Goal: Task Accomplishment & Management: Use online tool/utility

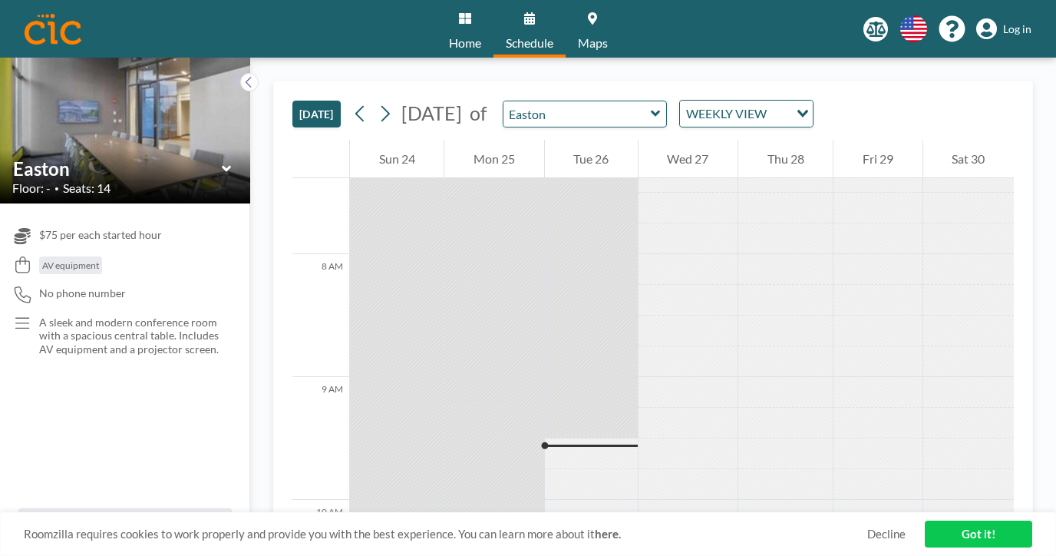
scroll to position [923, 0]
click at [903, 538] on link "Decline" at bounding box center [886, 534] width 38 height 15
click at [244, 74] on icon at bounding box center [249, 81] width 10 height 15
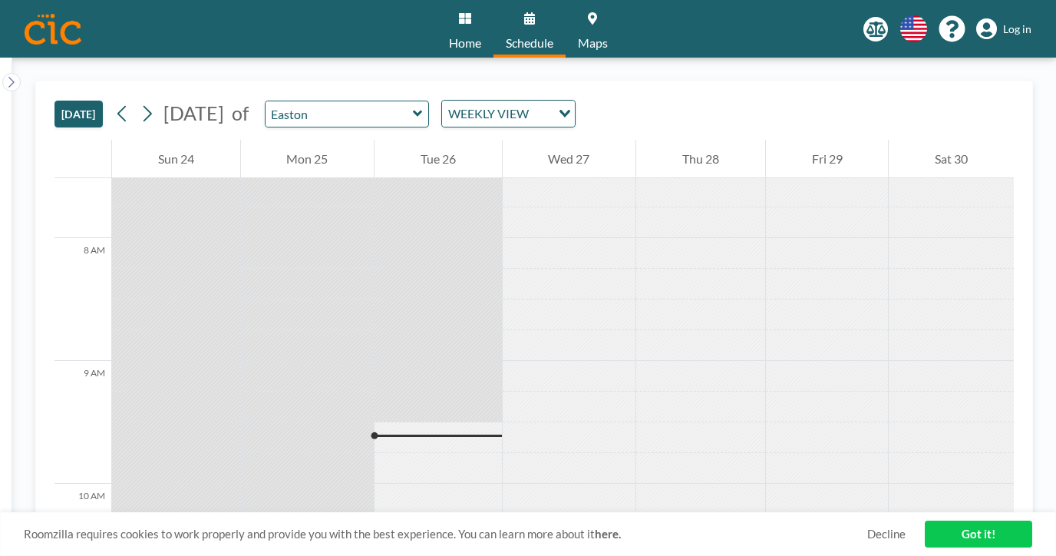
click at [901, 535] on link "Decline" at bounding box center [886, 534] width 38 height 15
